Goal: Transaction & Acquisition: Purchase product/service

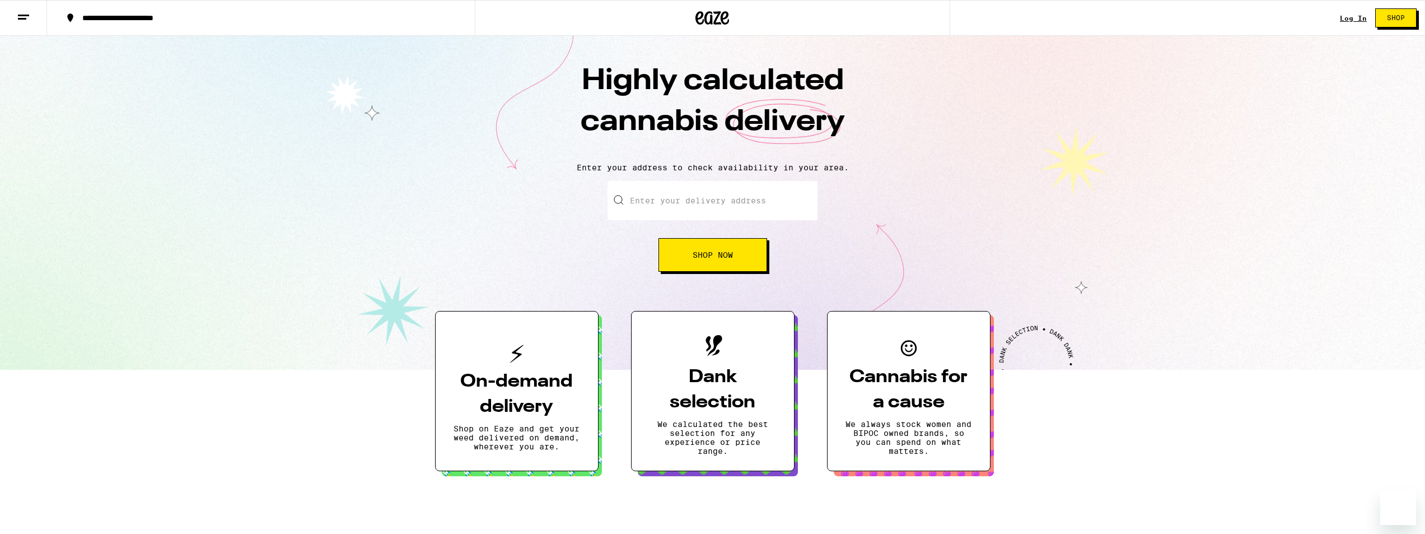
click at [686, 199] on input "Enter your delivery address" at bounding box center [713, 200] width 210 height 39
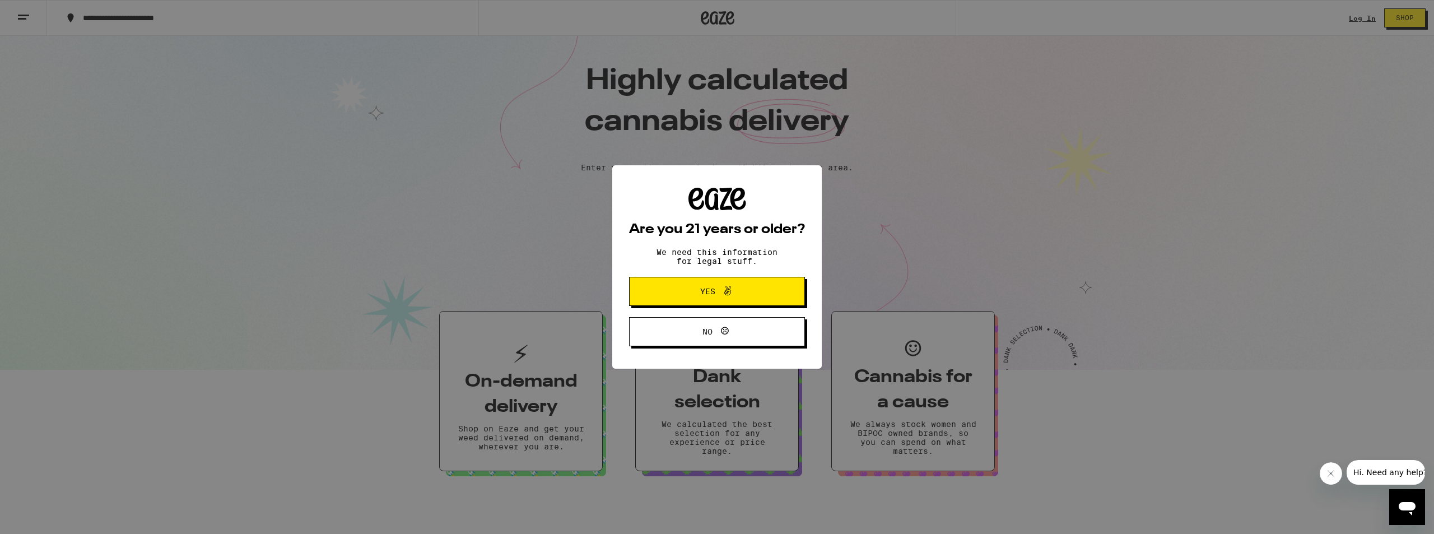
click at [721, 291] on icon at bounding box center [727, 290] width 13 height 13
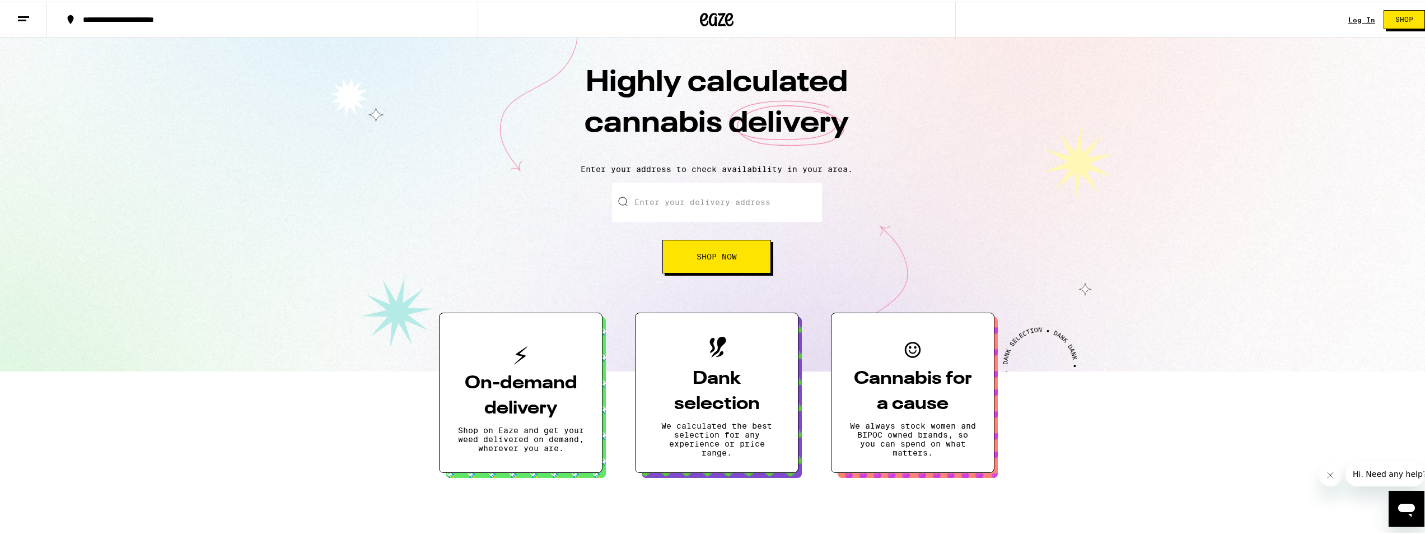
click at [683, 205] on input "Enter your delivery address" at bounding box center [717, 200] width 210 height 39
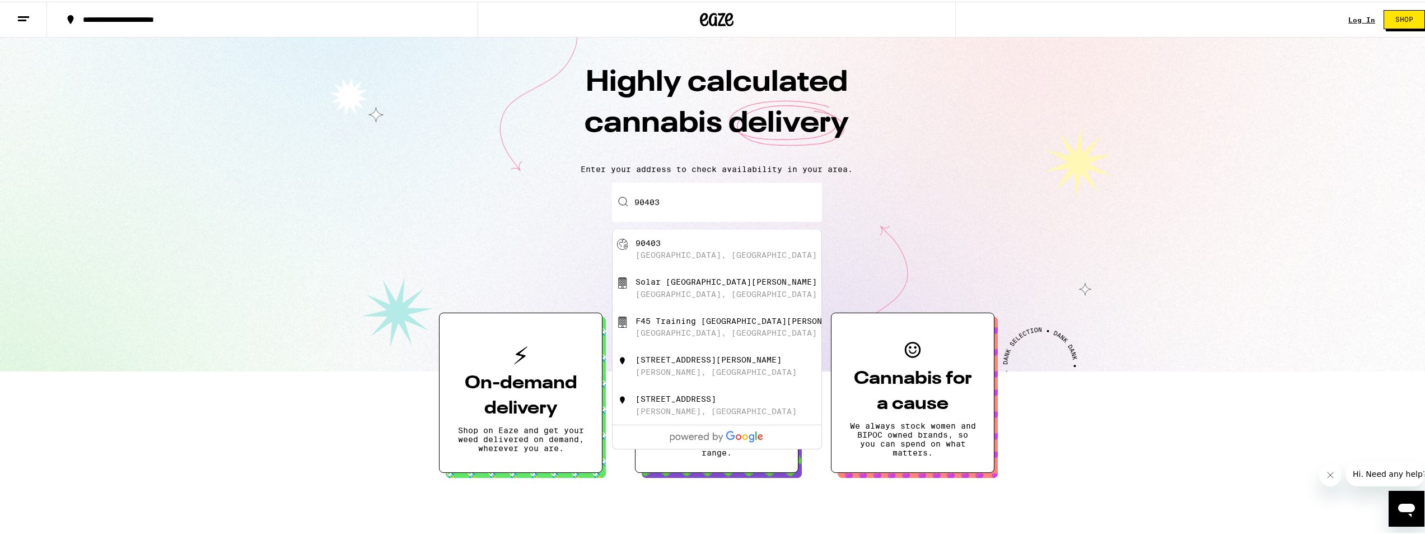
click at [665, 254] on div "[GEOGRAPHIC_DATA], [GEOGRAPHIC_DATA]" at bounding box center [726, 253] width 181 height 9
type input "[GEOGRAPHIC_DATA]"
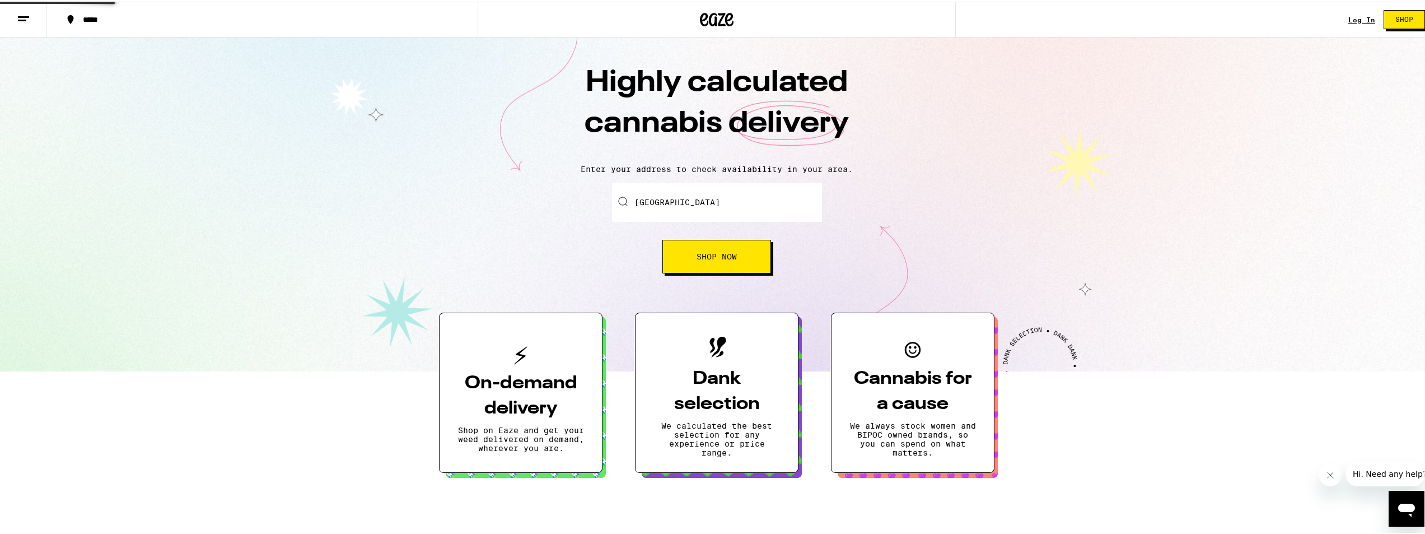
click at [686, 262] on button "Shop Now" at bounding box center [717, 255] width 109 height 34
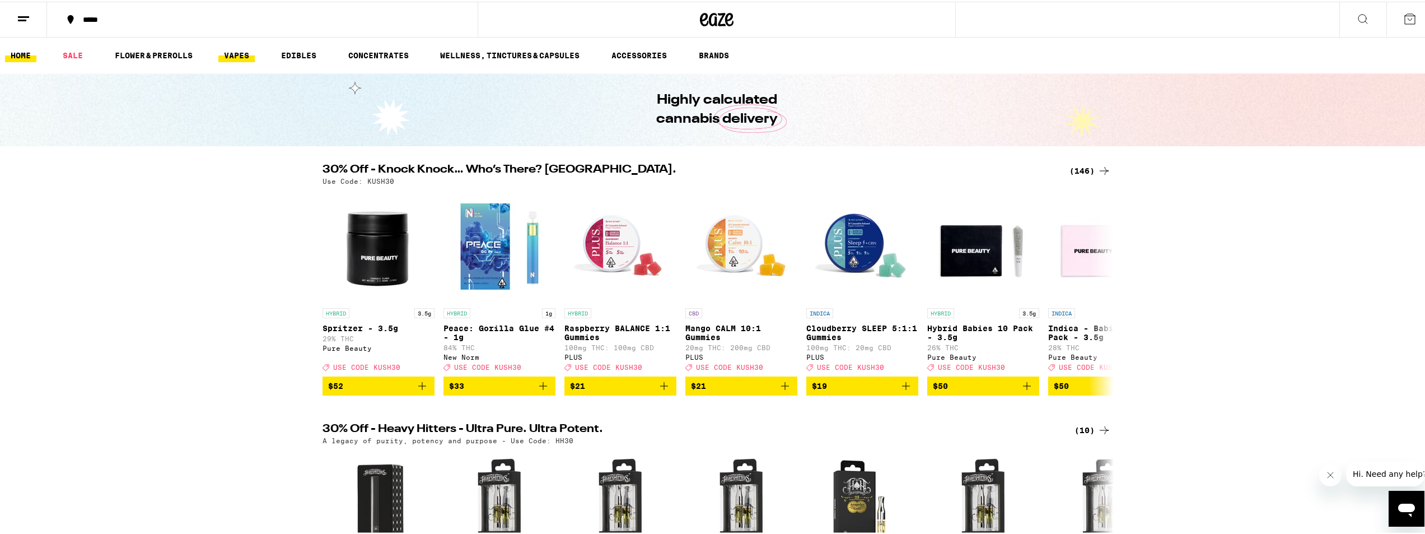
click at [236, 53] on link "VAPES" at bounding box center [236, 53] width 36 height 13
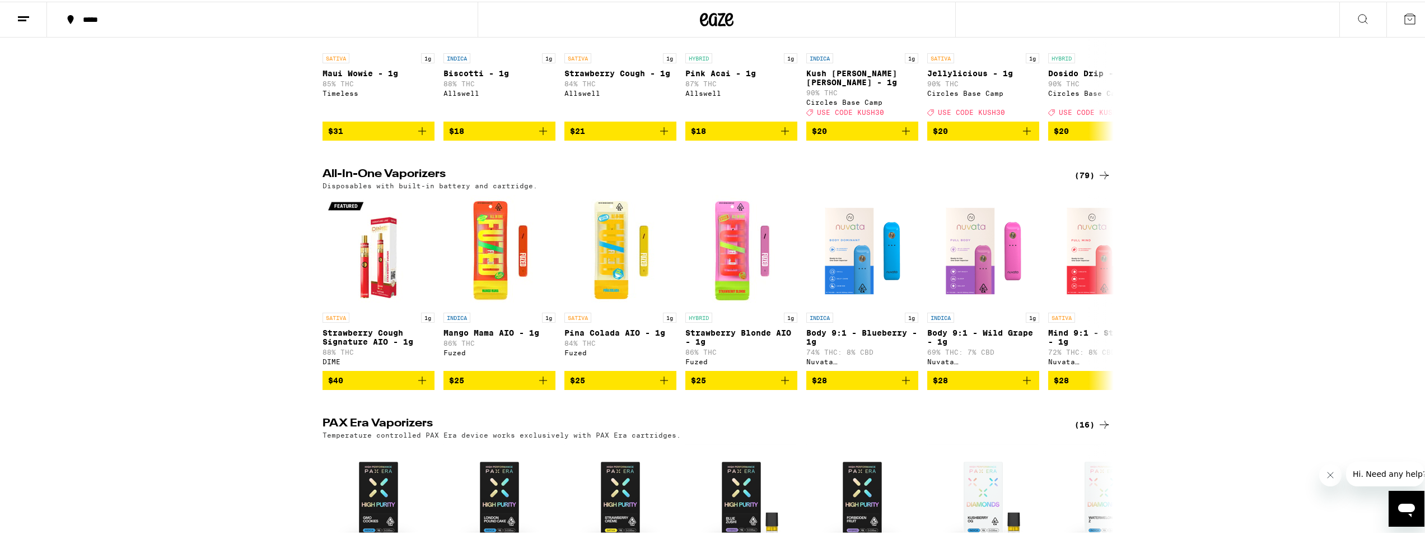
scroll to position [280, 0]
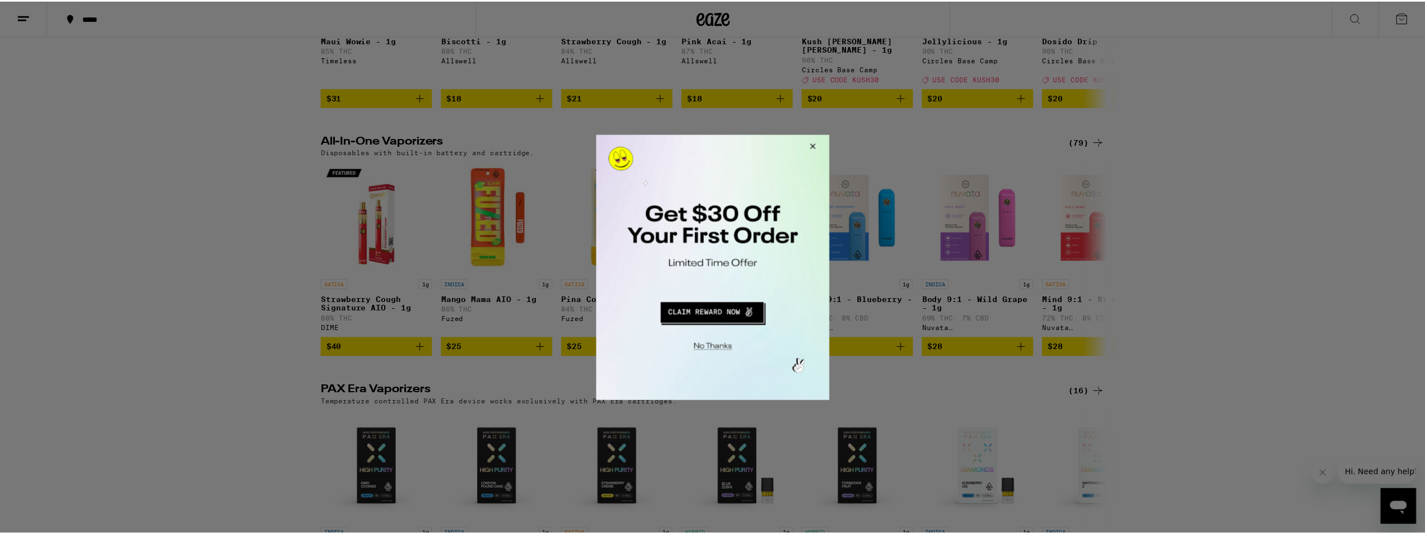
click at [813, 149] on button "Close Modal" at bounding box center [812, 147] width 30 height 27
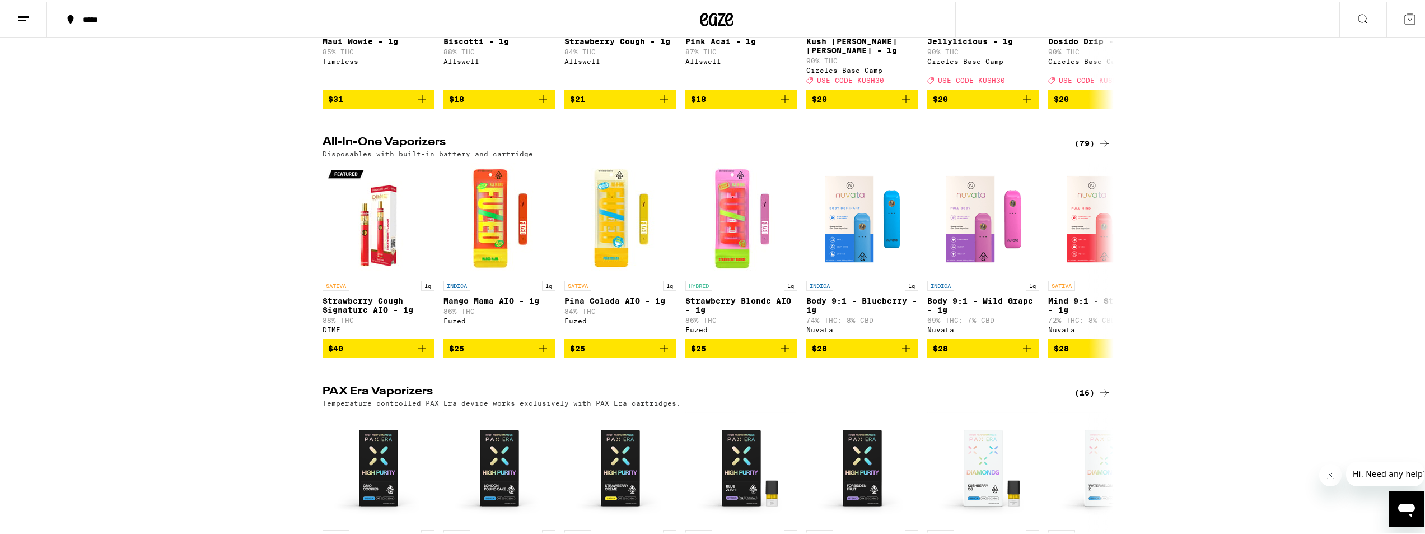
click at [1093, 141] on div "(79)" at bounding box center [1093, 141] width 36 height 13
